Goal: Navigation & Orientation: Find specific page/section

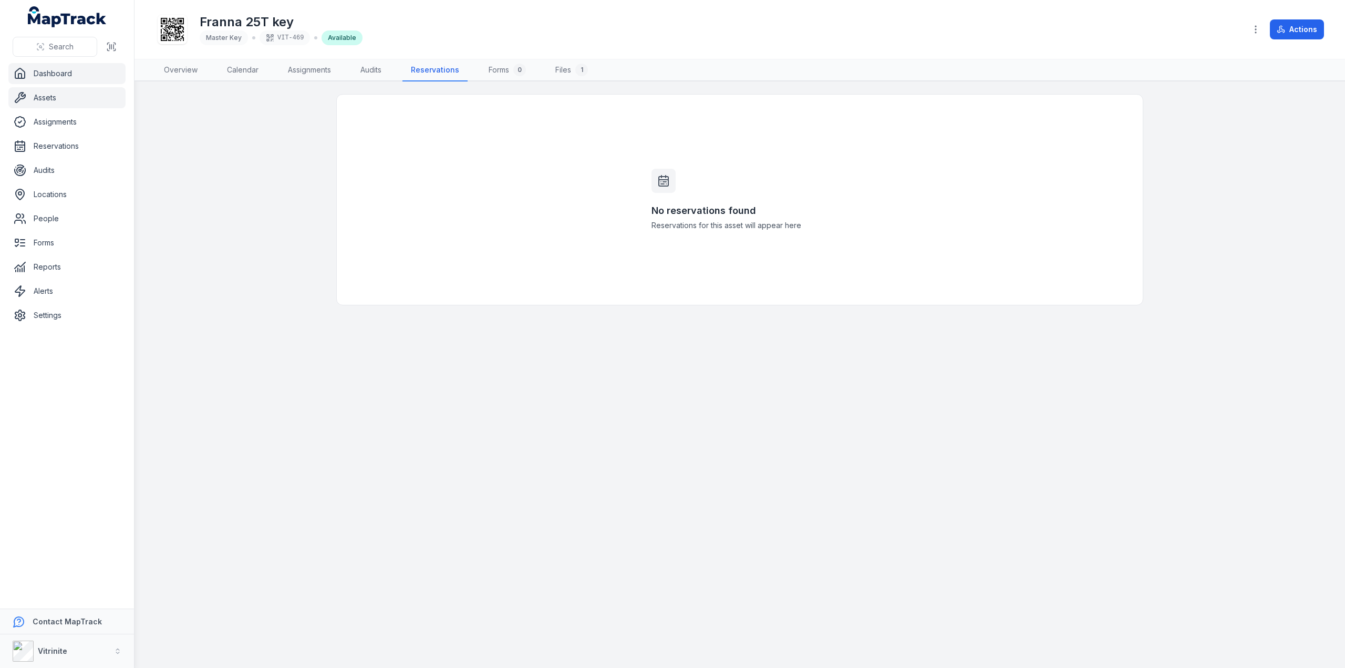
click at [37, 74] on link "Dashboard" at bounding box center [66, 73] width 117 height 21
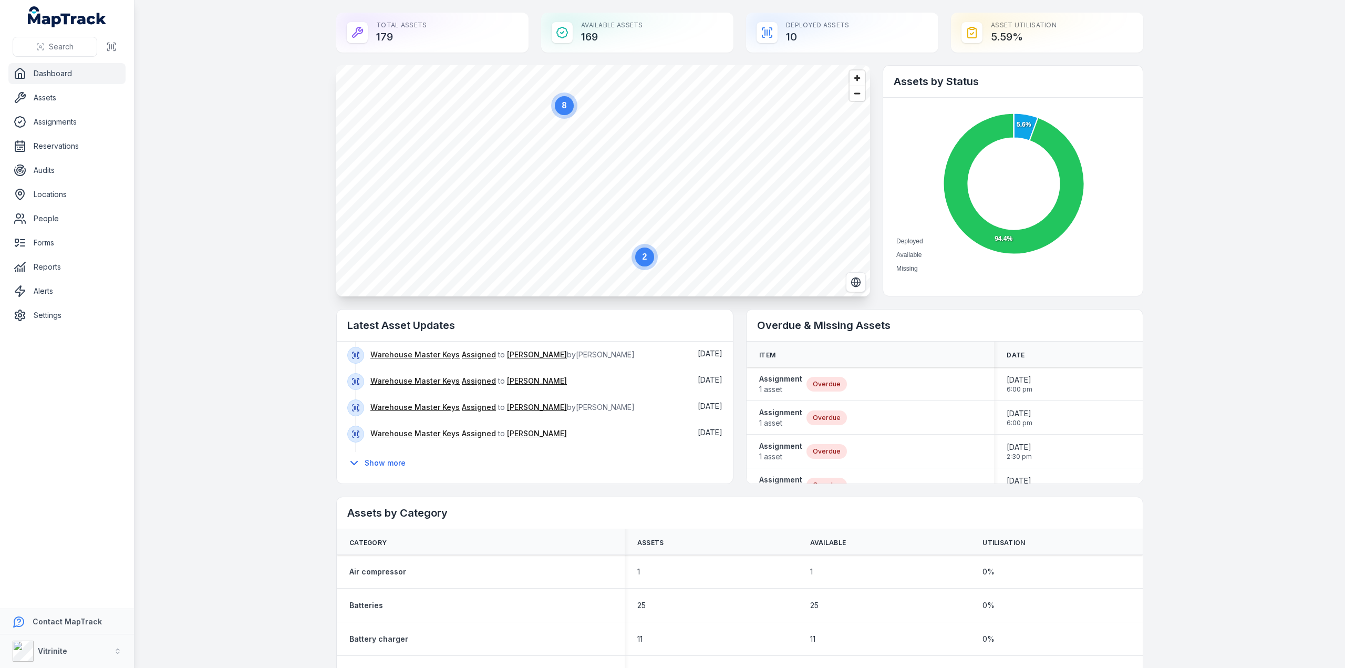
scroll to position [163, 0]
click at [375, 461] on button "Show more" at bounding box center [379, 462] width 65 height 22
click at [371, 464] on button "Show more" at bounding box center [379, 462] width 65 height 22
click at [351, 461] on icon at bounding box center [354, 462] width 6 height 3
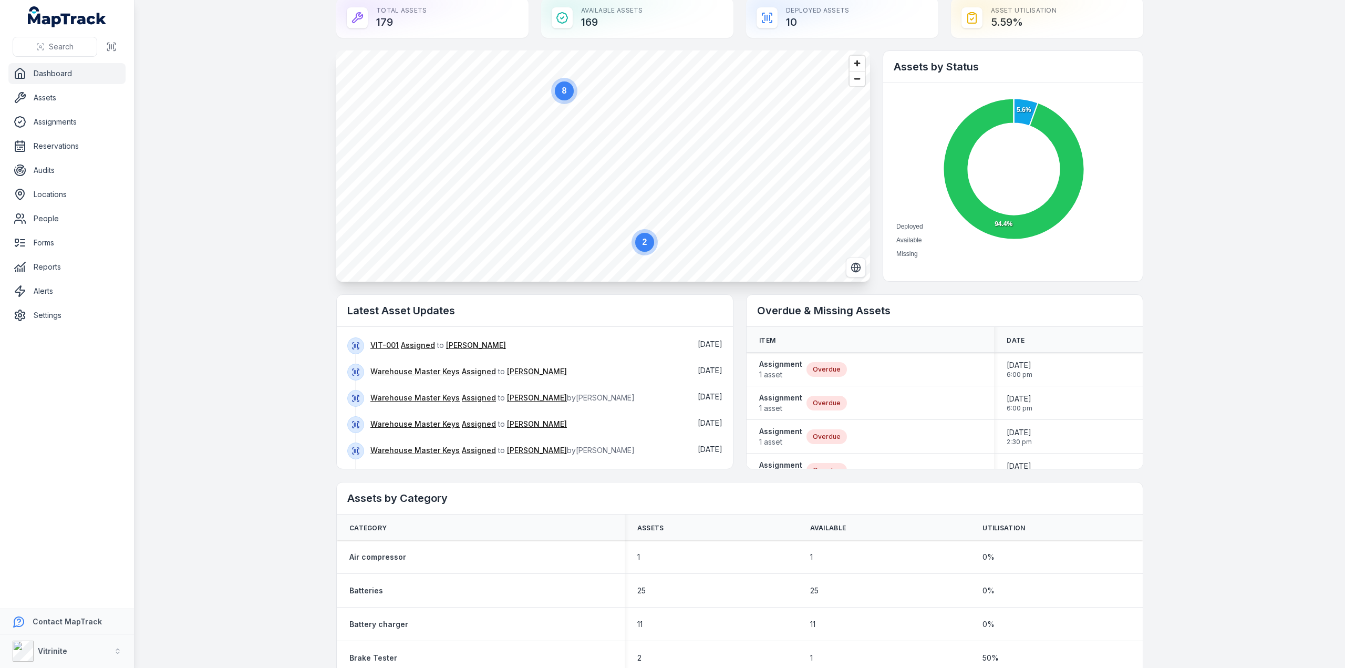
scroll to position [0, 0]
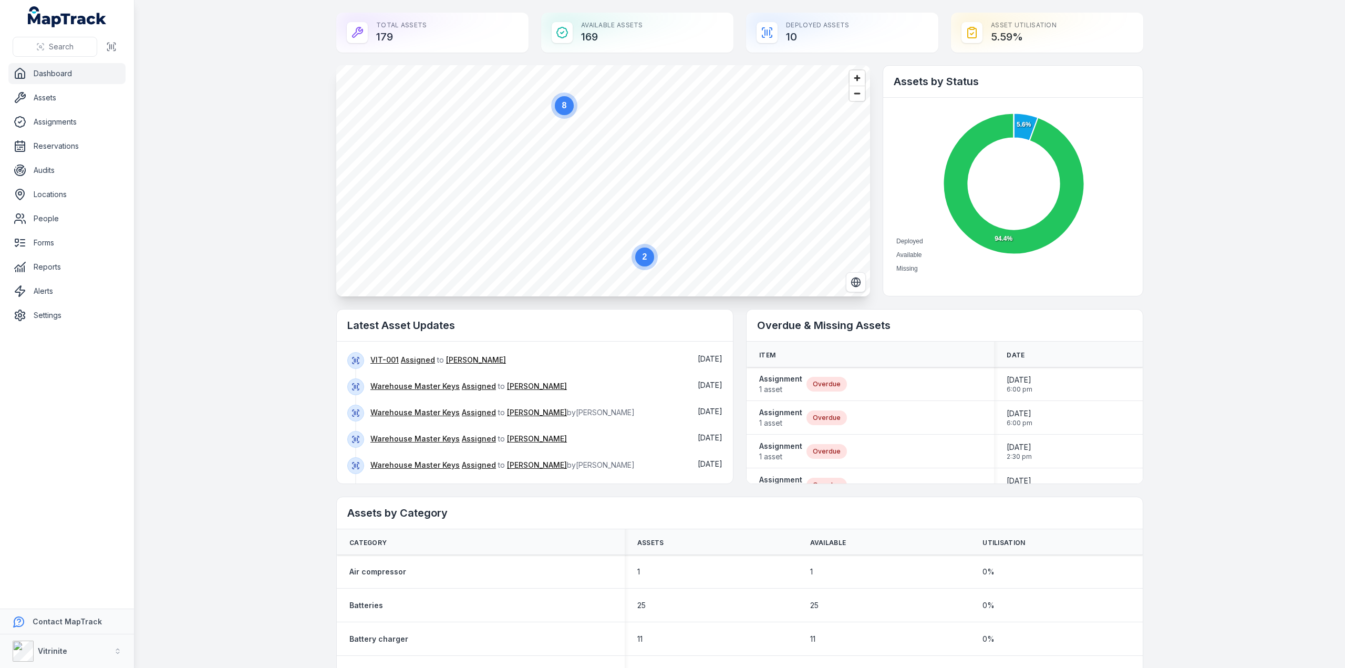
click at [805, 49] on div "Deployed Assets 10" at bounding box center [842, 33] width 192 height 40
click at [36, 95] on link "Assets" at bounding box center [66, 97] width 117 height 21
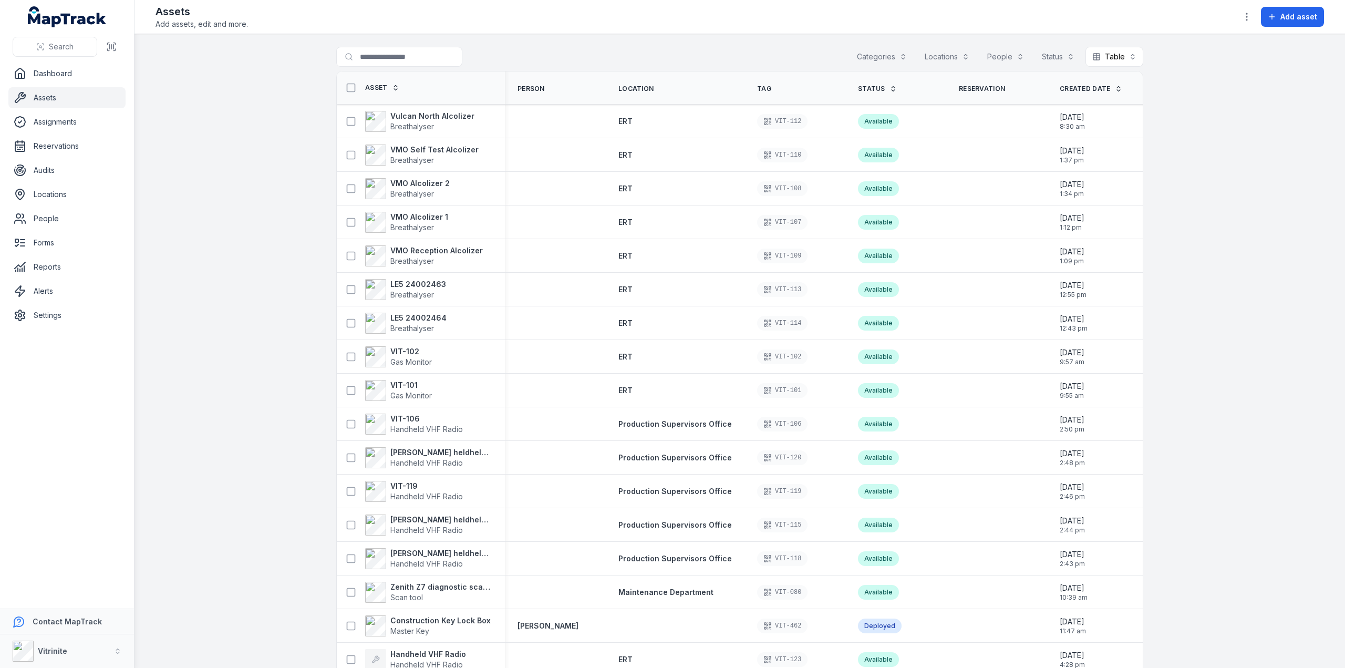
click at [889, 88] on icon at bounding box center [892, 88] width 7 height 7
click at [892, 86] on icon at bounding box center [893, 87] width 3 height 2
